Goal: Navigation & Orientation: Find specific page/section

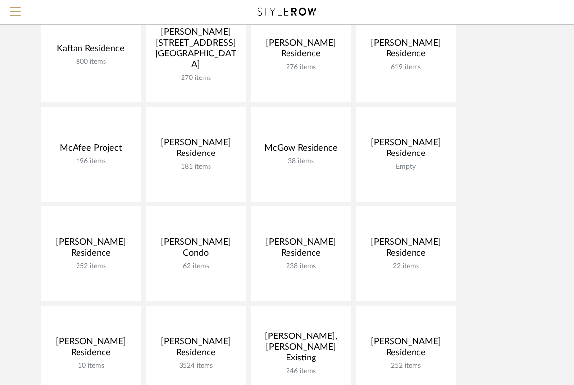
scroll to position [527, 0]
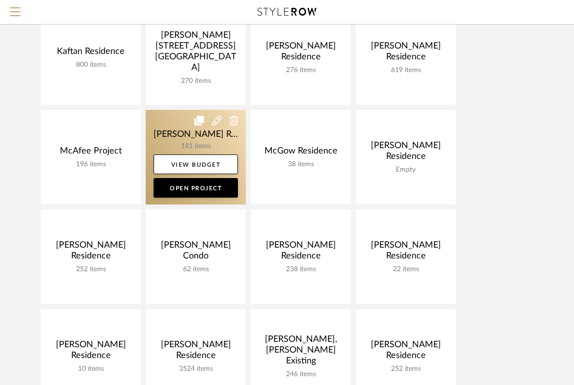
click at [160, 131] on link at bounding box center [196, 157] width 100 height 95
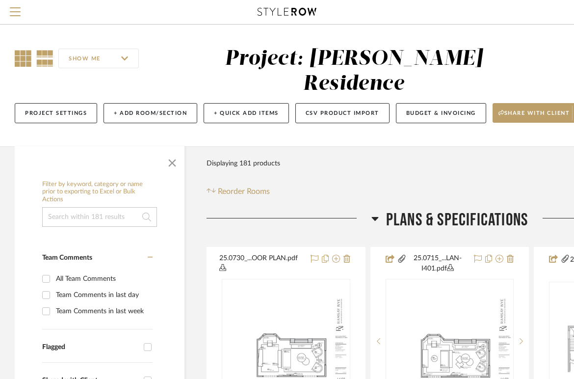
click at [18, 64] on icon at bounding box center [23, 58] width 17 height 17
click at [173, 150] on span "button" at bounding box center [173, 161] width 24 height 24
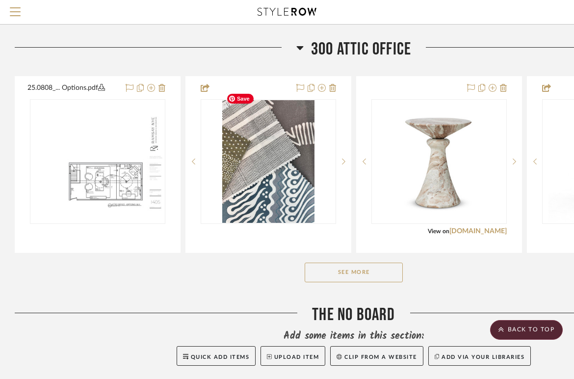
scroll to position [2364, 0]
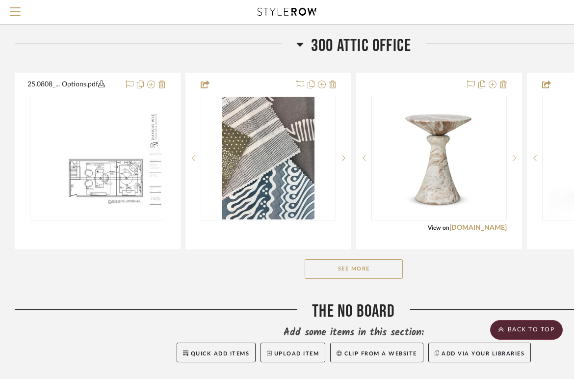
click at [336, 259] on button "See More" at bounding box center [354, 269] width 98 height 20
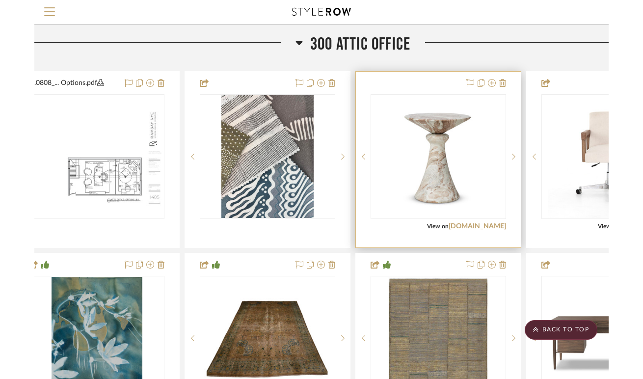
scroll to position [2366, 35]
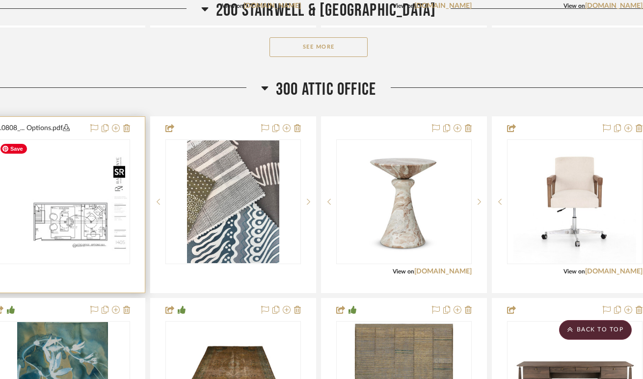
click at [69, 222] on img "0" at bounding box center [63, 201] width 134 height 103
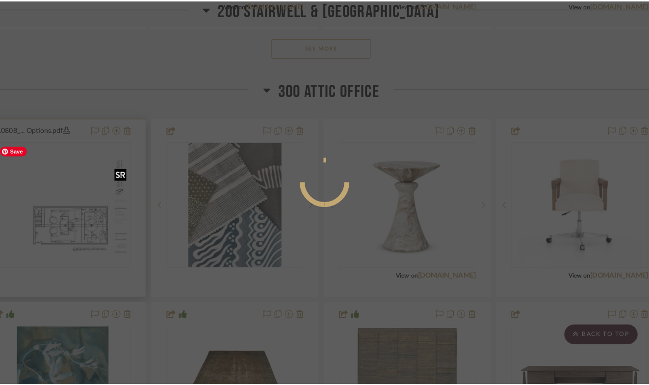
scroll to position [0, 0]
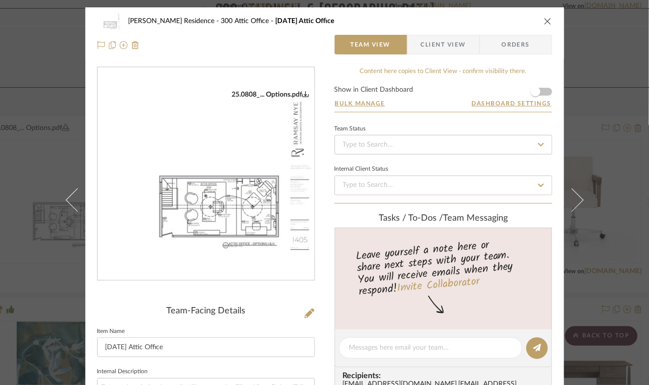
click at [217, 215] on img "0" at bounding box center [206, 174] width 217 height 168
click at [548, 19] on icon "close" at bounding box center [548, 21] width 8 height 8
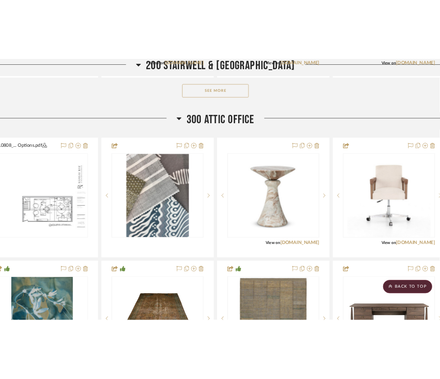
scroll to position [2366, 35]
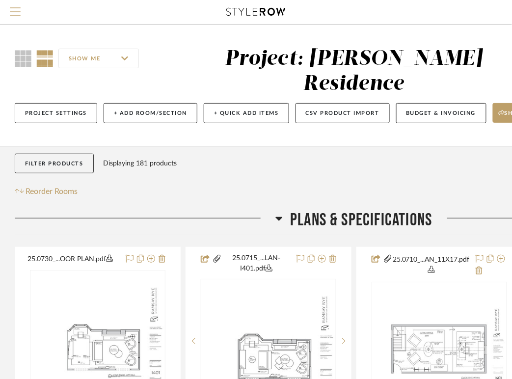
click at [17, 12] on span "Menu" at bounding box center [15, 14] width 11 height 15
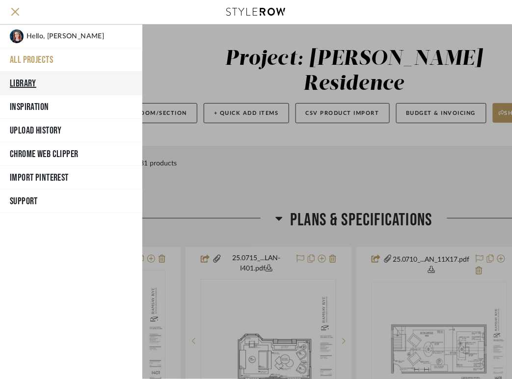
click at [19, 83] on button "Library" at bounding box center [71, 84] width 142 height 24
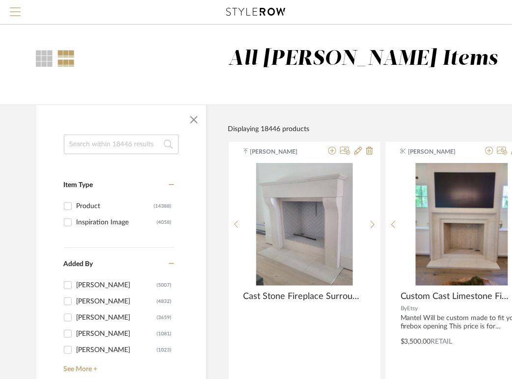
click at [14, 8] on span "Menu" at bounding box center [15, 7] width 11 height 1
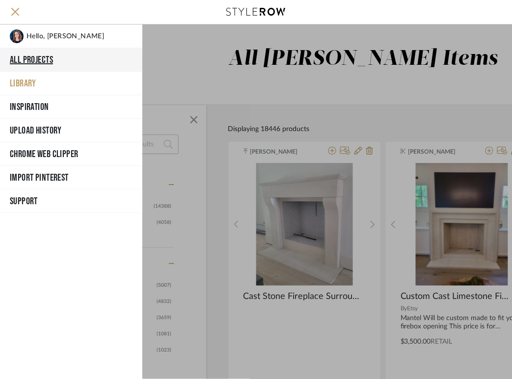
click at [30, 56] on button "All Projects" at bounding box center [71, 60] width 142 height 24
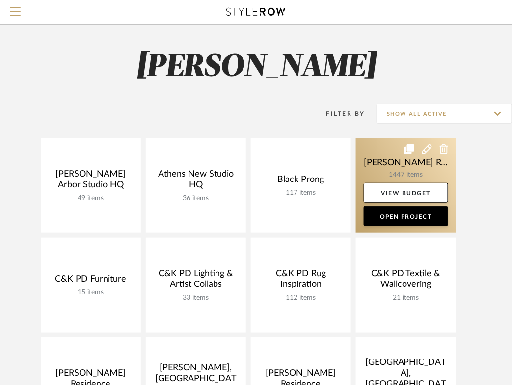
click at [395, 171] on link at bounding box center [406, 185] width 100 height 95
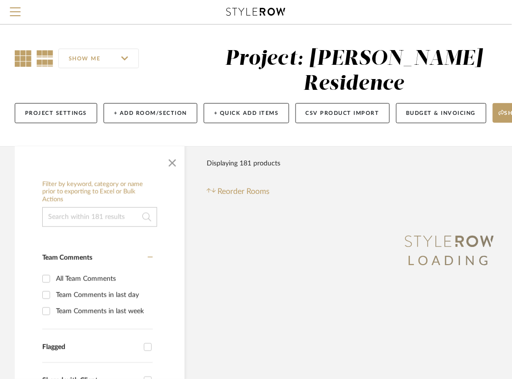
click at [15, 58] on div "SHOW ME Project: Burdette Residence Project Settings + Add Room/Section + Quick…" at bounding box center [353, 88] width 707 height 83
click at [20, 61] on icon at bounding box center [23, 58] width 17 height 17
click at [175, 152] on span "button" at bounding box center [173, 161] width 24 height 24
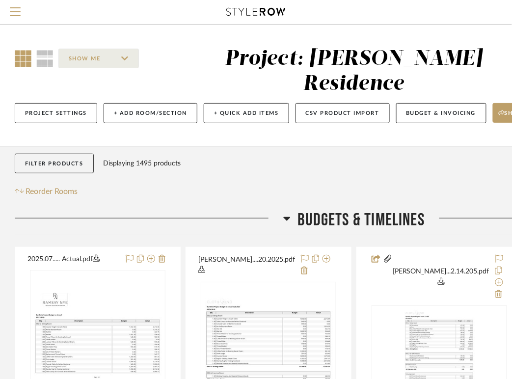
scroll to position [14, 0]
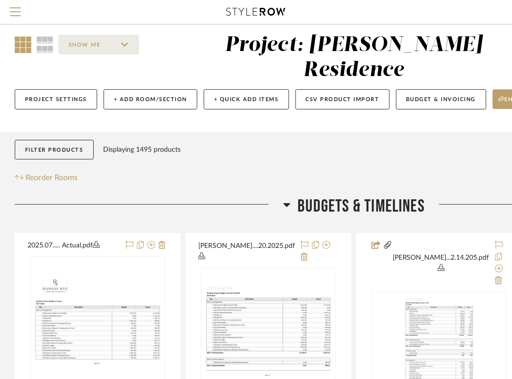
click at [285, 203] on icon at bounding box center [286, 205] width 7 height 4
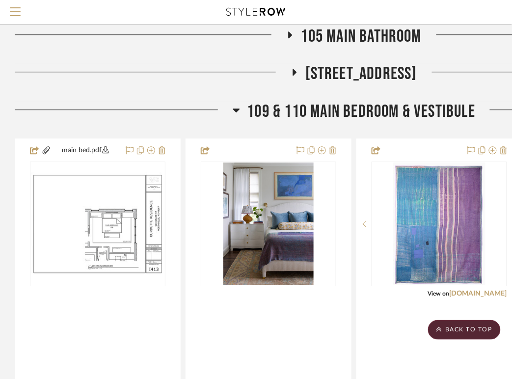
scroll to position [529, 0]
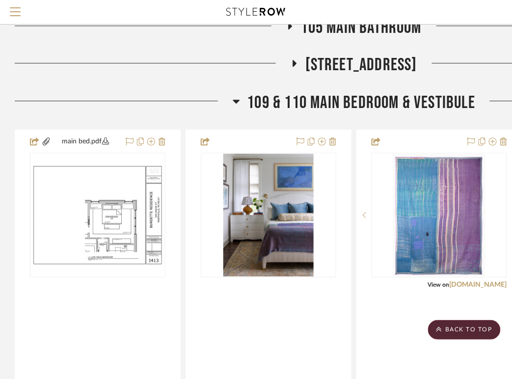
click at [233, 100] on icon at bounding box center [236, 102] width 7 height 4
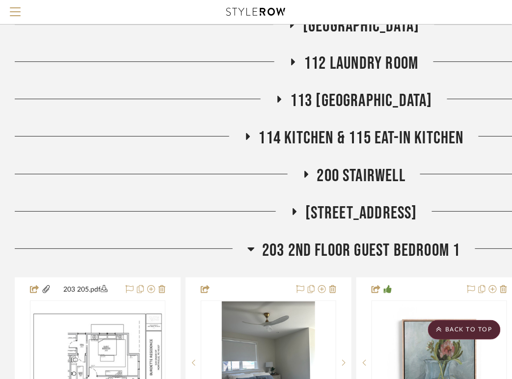
scroll to position [663, 0]
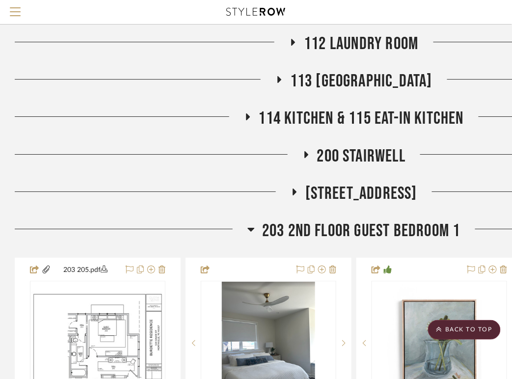
click at [252, 228] on icon at bounding box center [251, 230] width 7 height 4
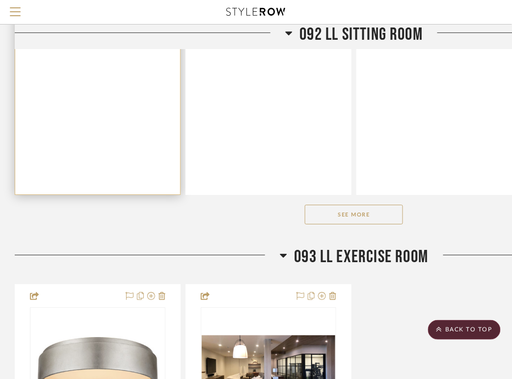
scroll to position [1442, 0]
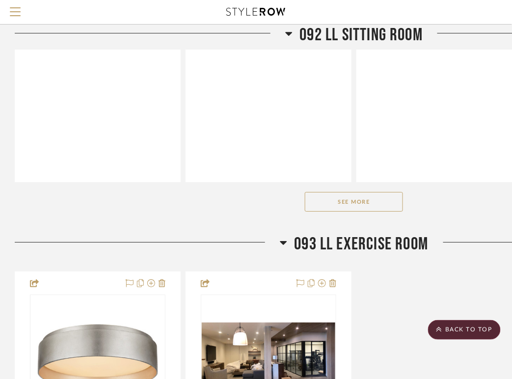
click at [346, 193] on button "See More" at bounding box center [354, 202] width 98 height 20
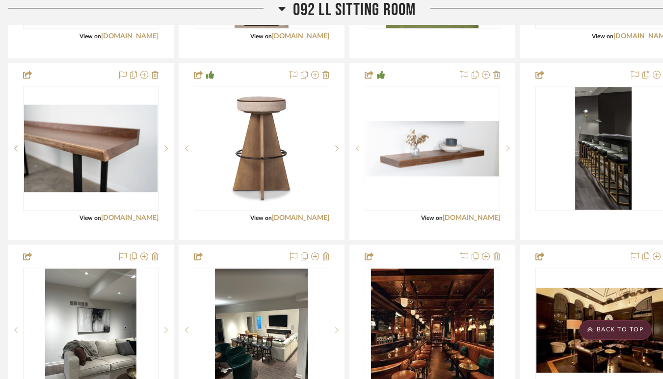
scroll to position [2254, 7]
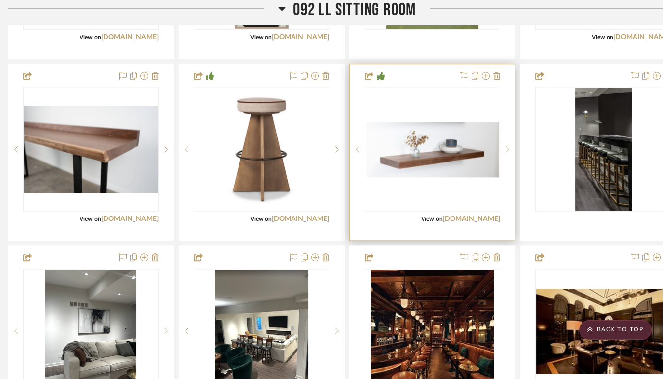
click at [401, 140] on img "0" at bounding box center [433, 149] width 134 height 55
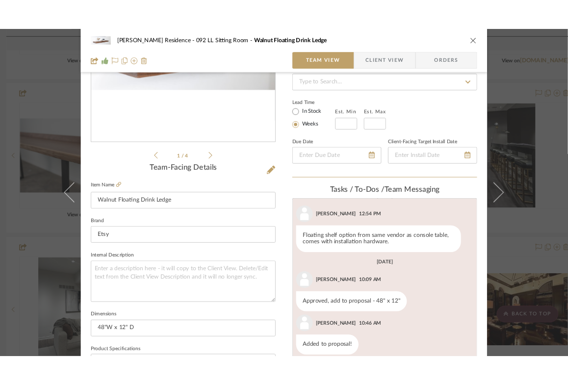
scroll to position [171, 0]
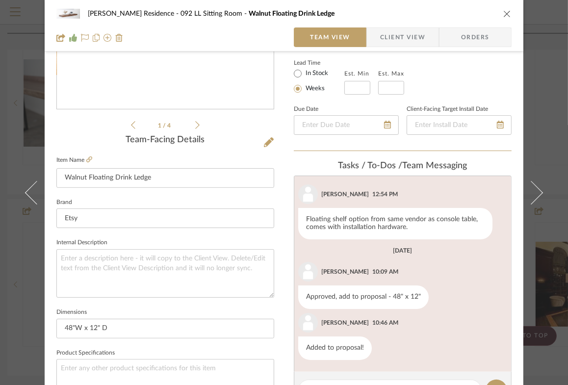
click at [505, 12] on icon "close" at bounding box center [508, 14] width 8 height 8
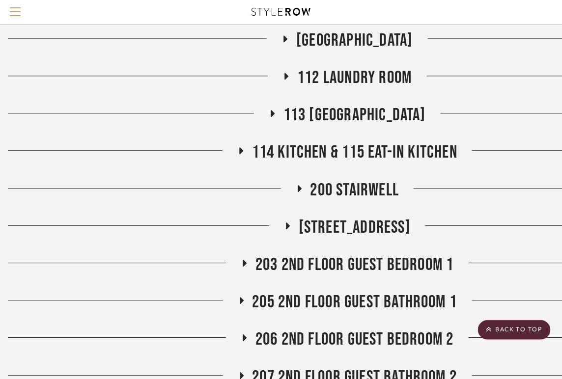
scroll to position [386, 7]
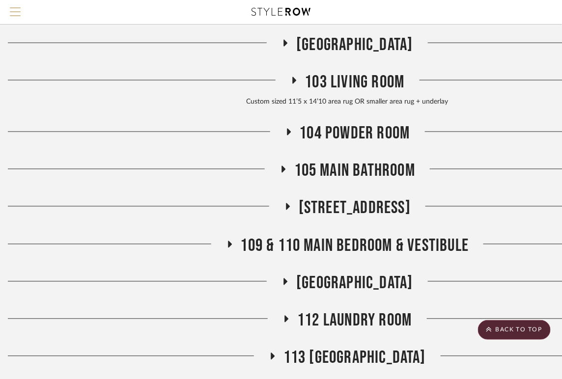
click at [13, 9] on span "Menu" at bounding box center [15, 14] width 11 height 15
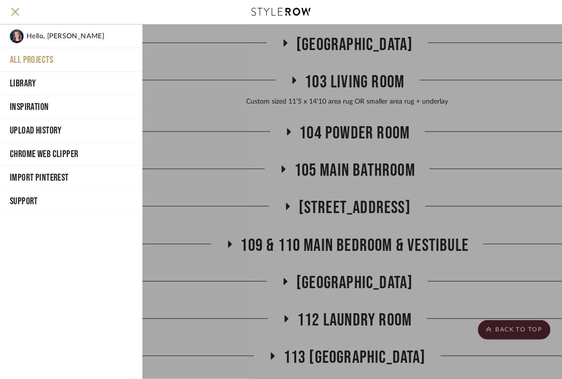
click at [34, 54] on button "All Projects" at bounding box center [71, 60] width 142 height 24
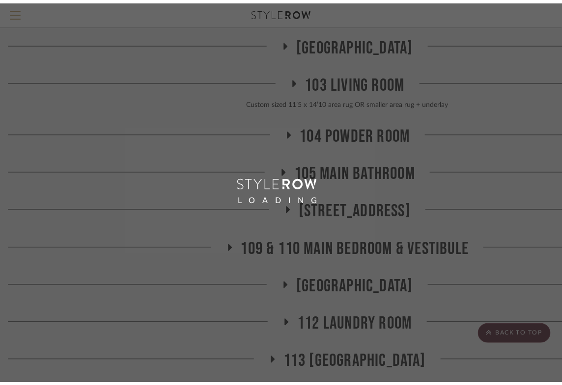
scroll to position [386, 0]
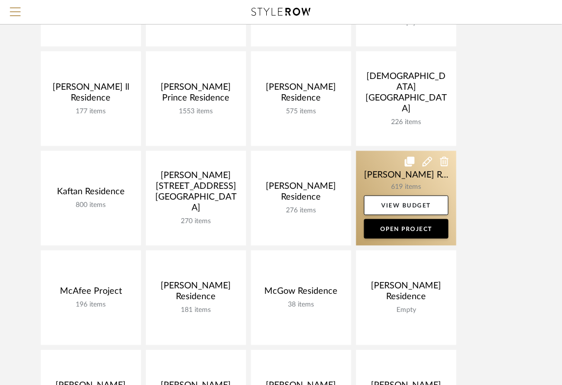
click at [369, 180] on link at bounding box center [406, 198] width 100 height 95
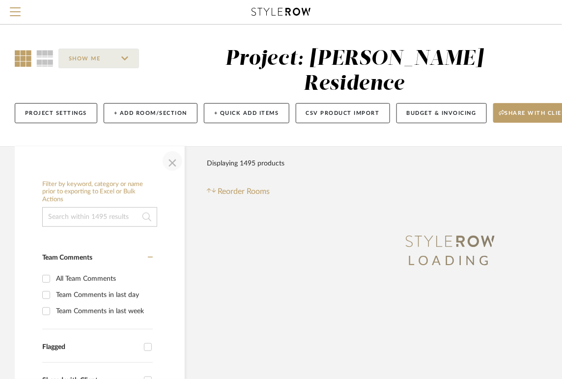
click at [172, 172] on span "button" at bounding box center [173, 161] width 24 height 24
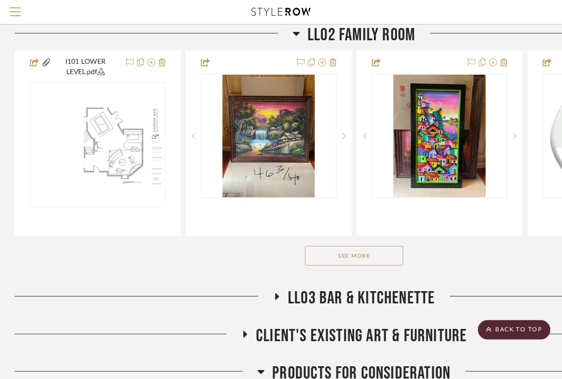
scroll to position [873, 0]
click at [342, 266] on button "See More" at bounding box center [354, 256] width 98 height 20
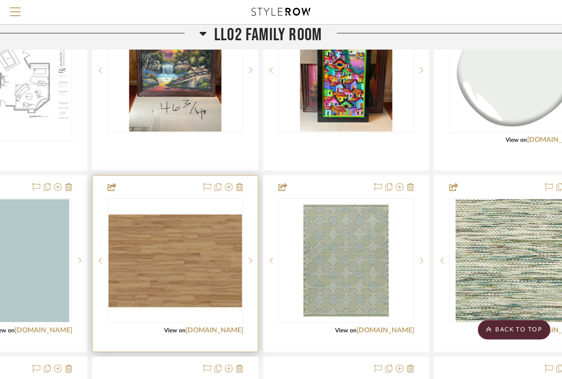
scroll to position [939, 93]
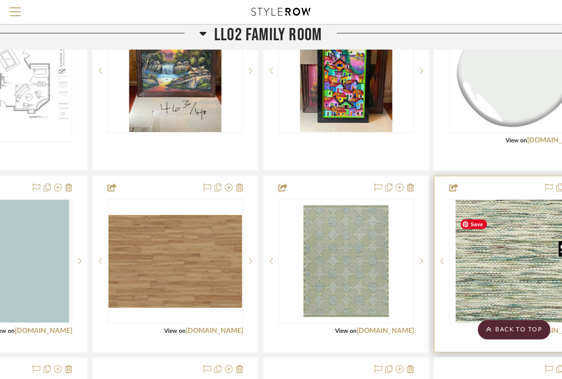
click at [484, 285] on div at bounding box center [516, 261] width 135 height 125
click at [484, 285] on img "0" at bounding box center [517, 261] width 123 height 123
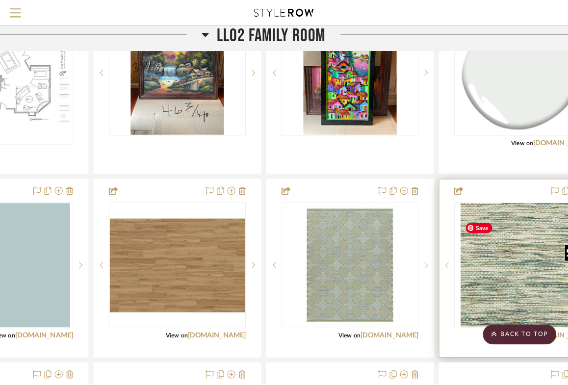
scroll to position [0, 0]
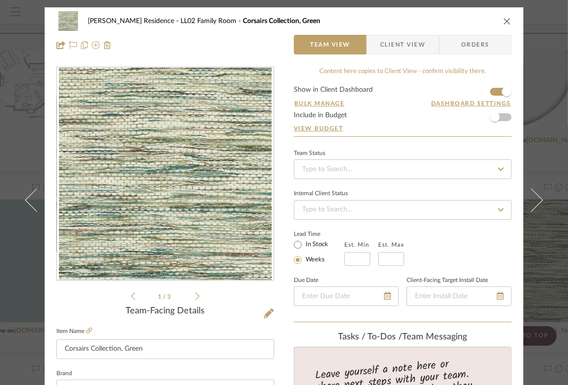
click at [196, 296] on icon at bounding box center [197, 297] width 4 height 8
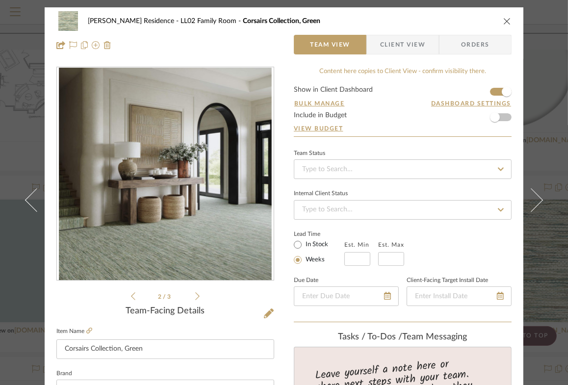
click at [196, 296] on icon at bounding box center [197, 297] width 4 height 8
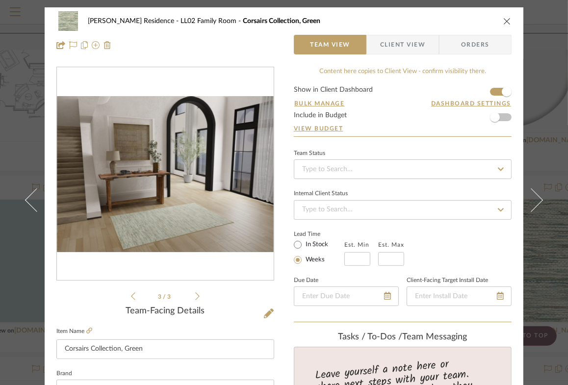
click at [196, 296] on icon at bounding box center [197, 297] width 4 height 8
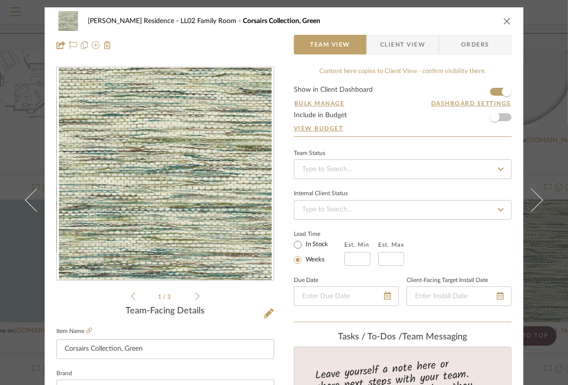
click at [196, 296] on icon at bounding box center [197, 297] width 4 height 8
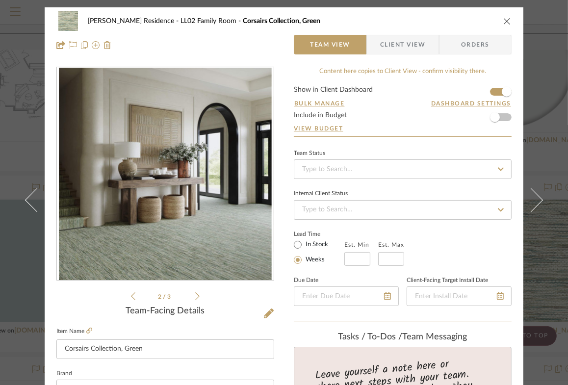
click at [196, 296] on icon at bounding box center [197, 297] width 4 height 8
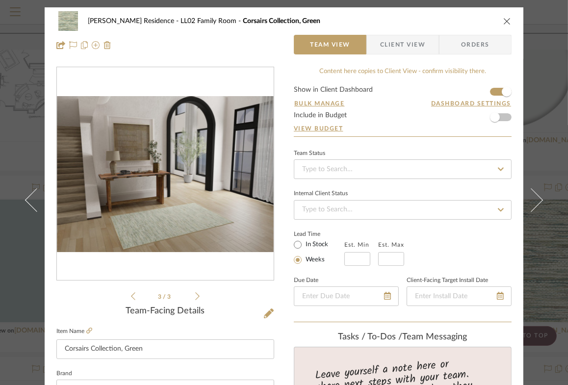
click at [196, 296] on icon at bounding box center [197, 297] width 4 height 8
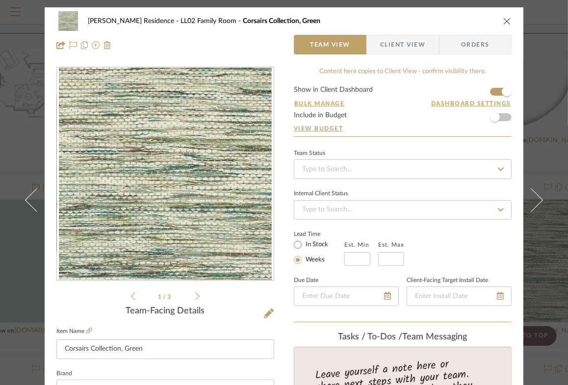
click at [504, 21] on icon "close" at bounding box center [508, 21] width 8 height 8
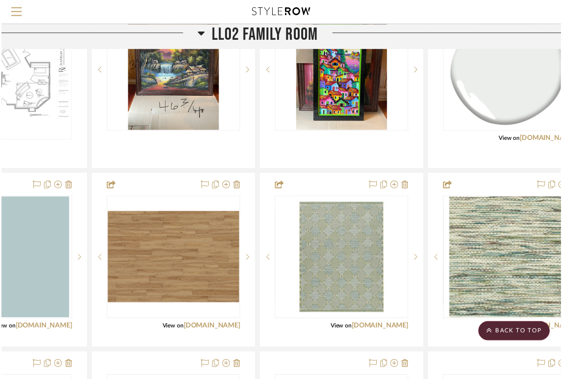
scroll to position [939, 93]
